Goal: Navigation & Orientation: Find specific page/section

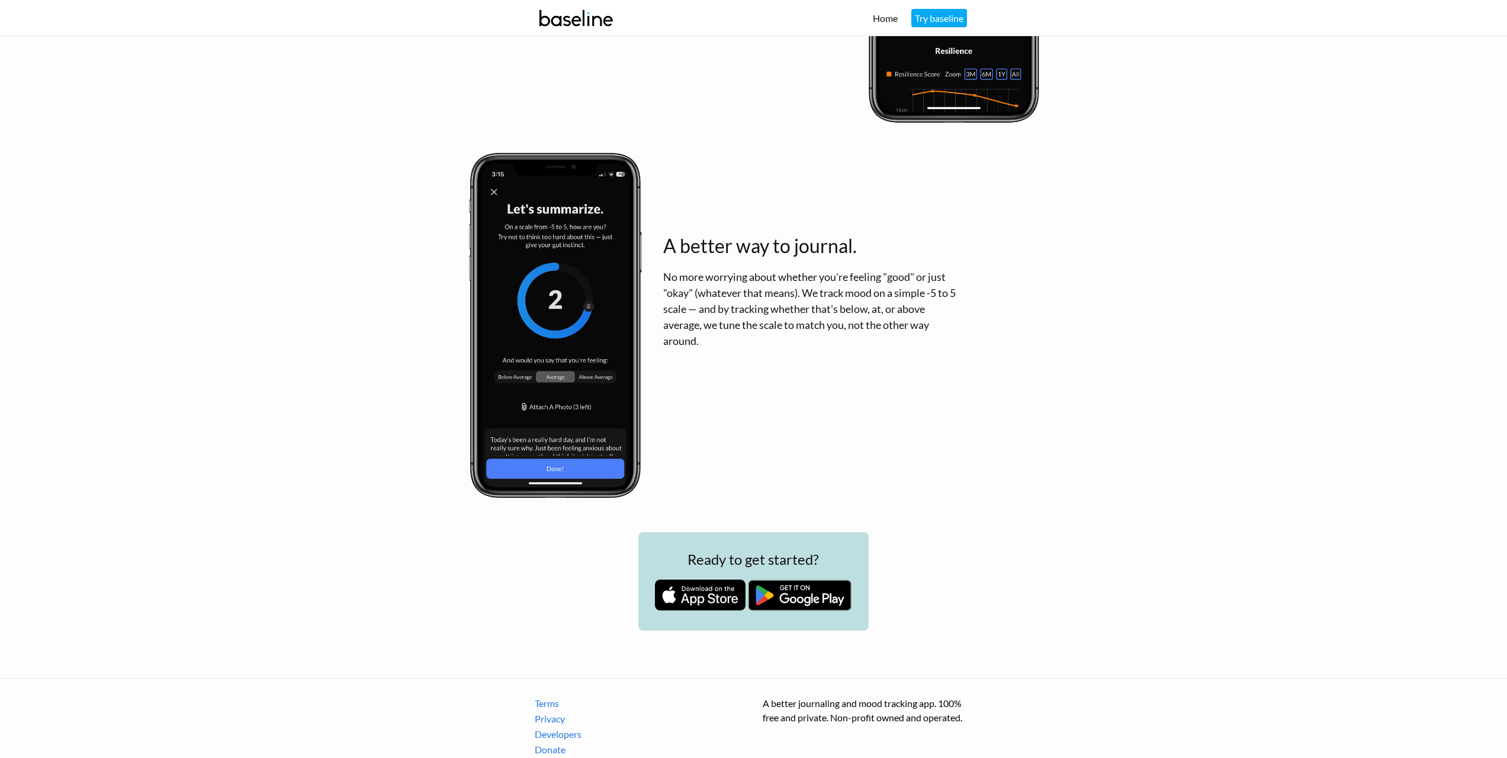
scroll to position [1360, 0]
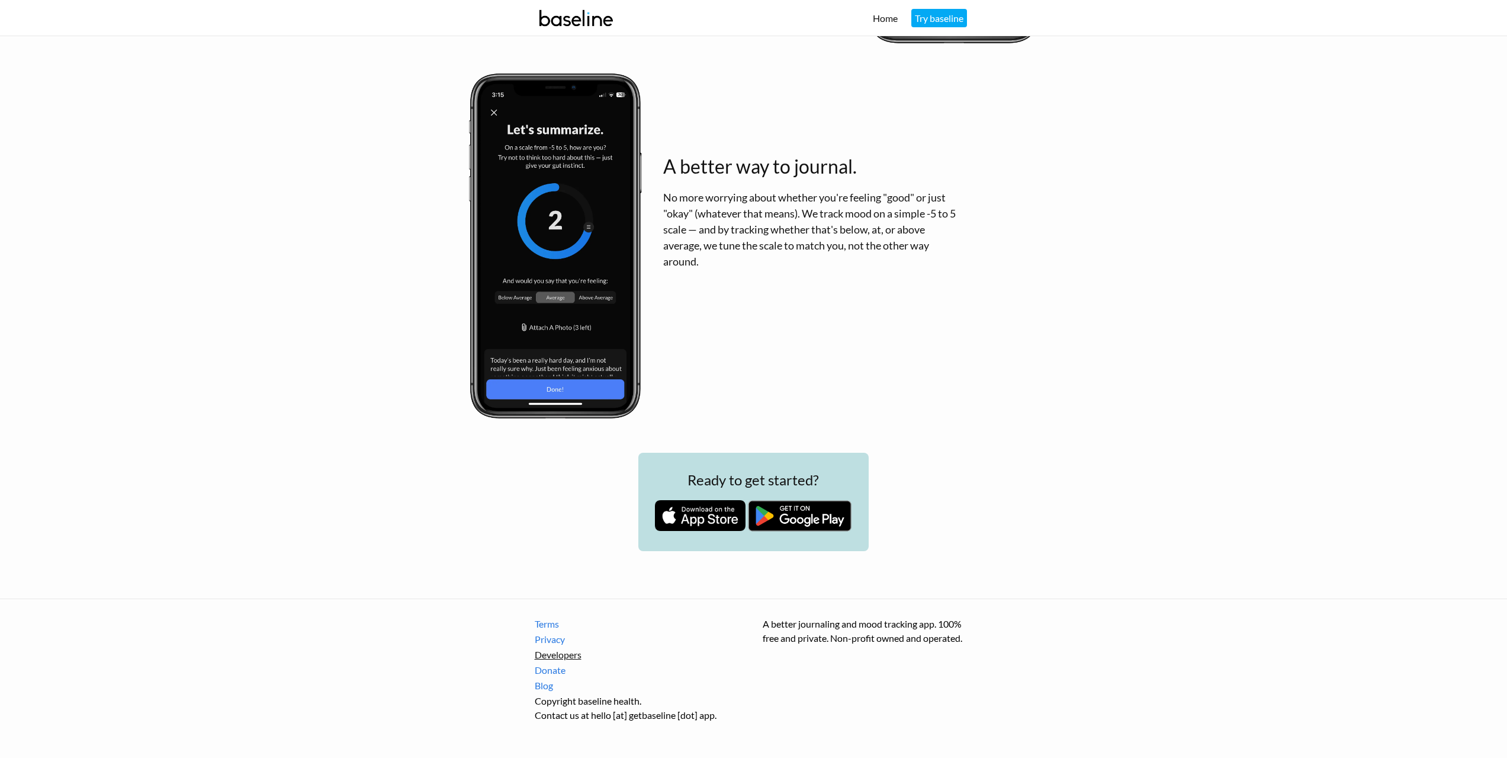
click at [569, 652] on link "Developers" at bounding box center [640, 654] width 210 height 14
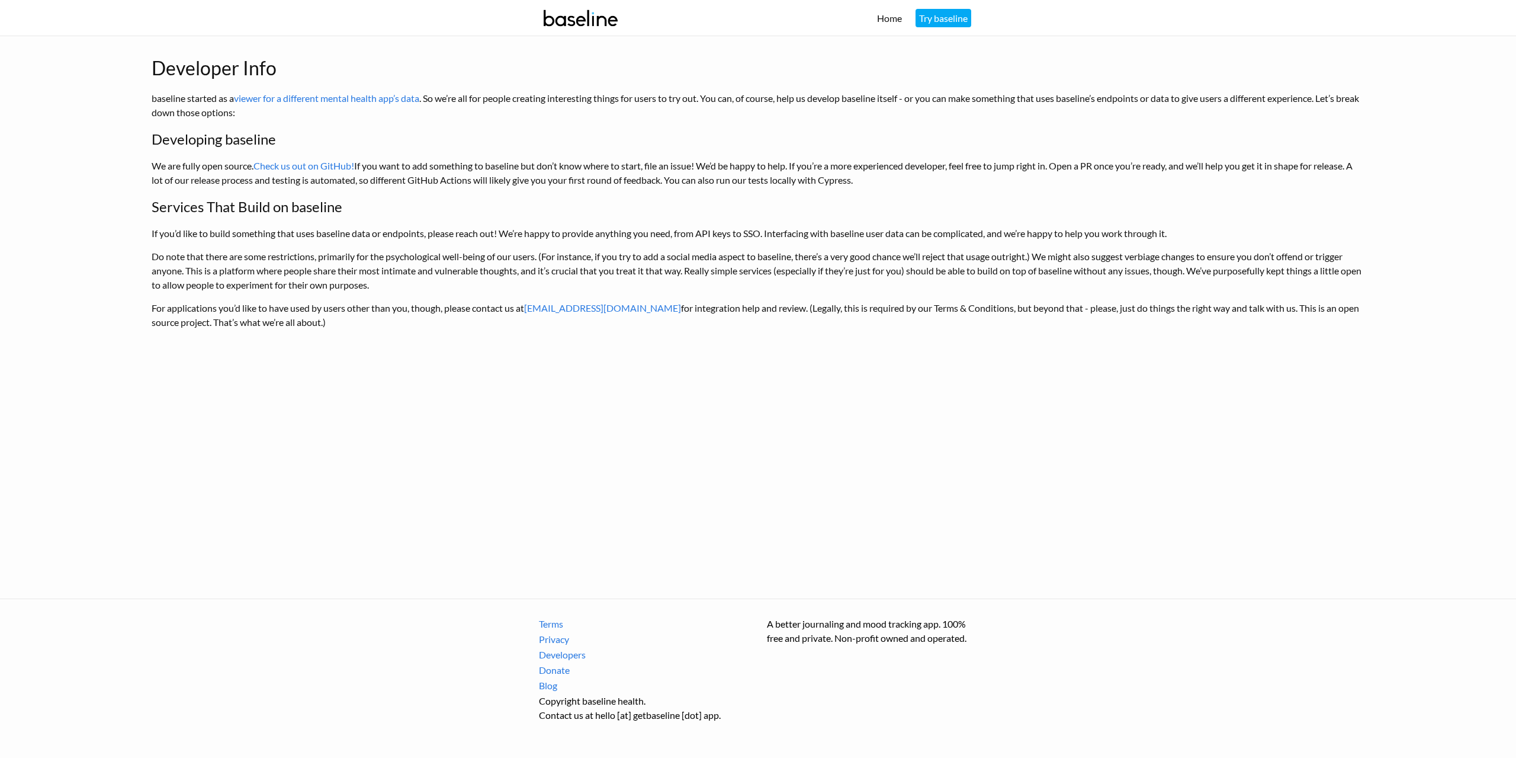
click at [737, 340] on main "Developer Info baseline started as a viewer for a different mental health app’s…" at bounding box center [758, 317] width 1516 height 562
click at [563, 640] on link "Privacy" at bounding box center [644, 639] width 210 height 14
